Goal: Transaction & Acquisition: Purchase product/service

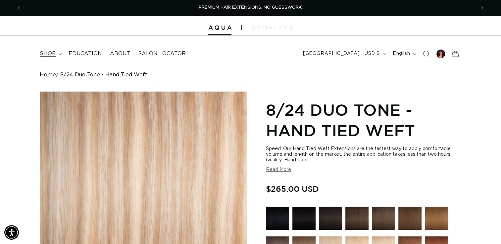
click at [49, 50] on summary "shop" at bounding box center [50, 53] width 29 height 15
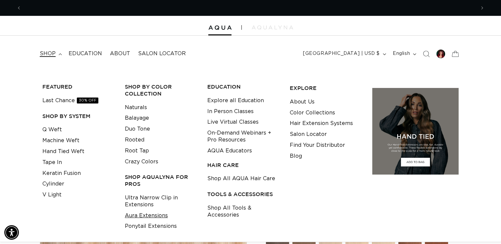
scroll to position [0, 454]
click at [144, 203] on link "Ultra Narrow Clip in Extensions" at bounding box center [161, 202] width 72 height 18
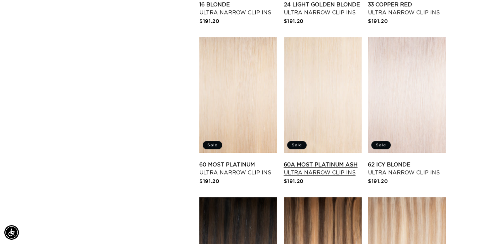
scroll to position [0, 908]
click at [300, 167] on link "60A Most Platinum Ash Ultra Narrow Clip Ins" at bounding box center [323, 169] width 78 height 16
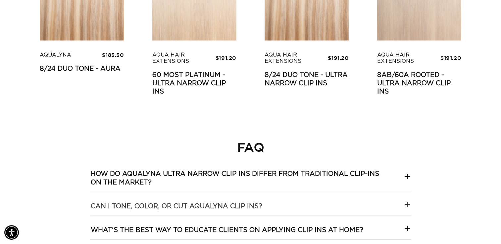
scroll to position [0, 454]
click at [407, 204] on icon at bounding box center [407, 205] width 8 height 8
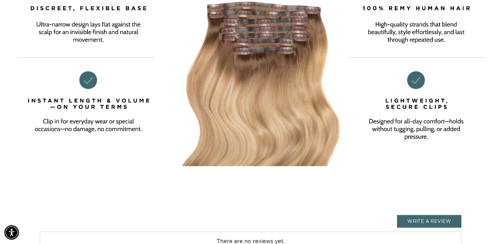
scroll to position [0, 0]
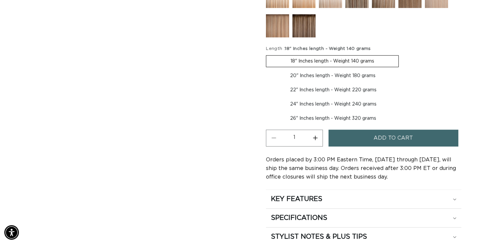
click at [376, 136] on span "Add to cart" at bounding box center [393, 138] width 39 height 17
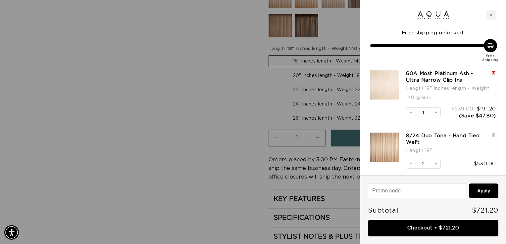
click at [493, 74] on icon at bounding box center [493, 73] width 3 height 3
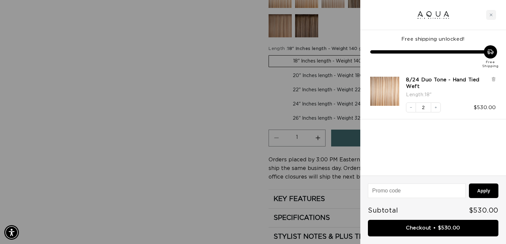
click at [235, 105] on div at bounding box center [253, 122] width 506 height 244
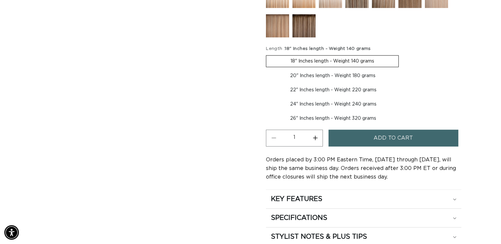
scroll to position [0, 454]
